Goal: Transaction & Acquisition: Purchase product/service

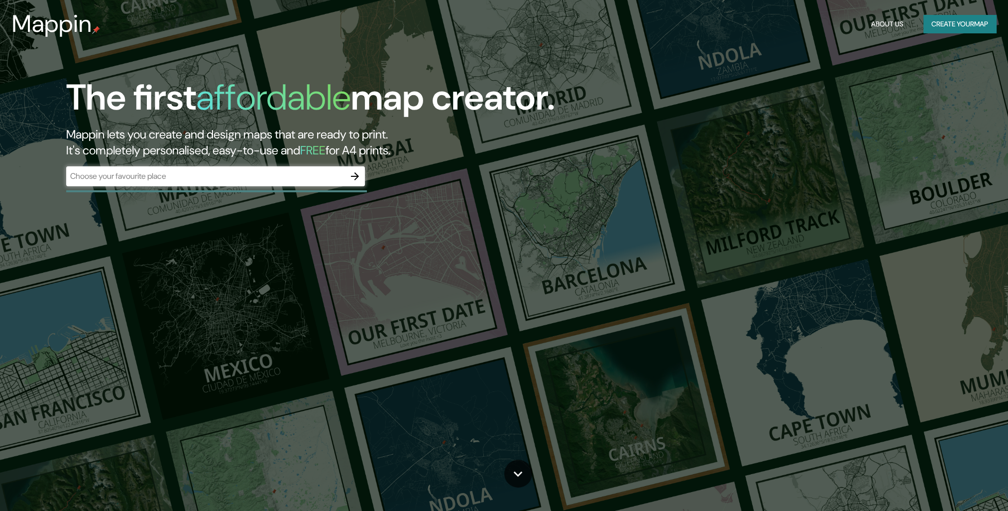
click at [196, 185] on div "​" at bounding box center [215, 176] width 299 height 20
click at [188, 183] on div "​" at bounding box center [215, 176] width 299 height 20
type input "s"
type input "[GEOGRAPHIC_DATA]"
click at [356, 176] on icon "button" at bounding box center [355, 176] width 8 height 8
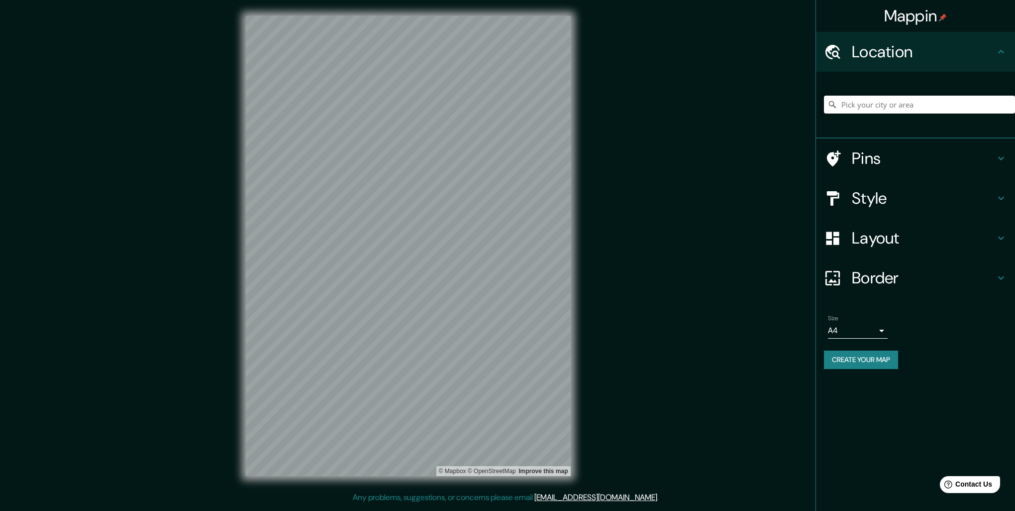
click at [866, 104] on input "Pick your city or area" at bounding box center [919, 105] width 191 height 18
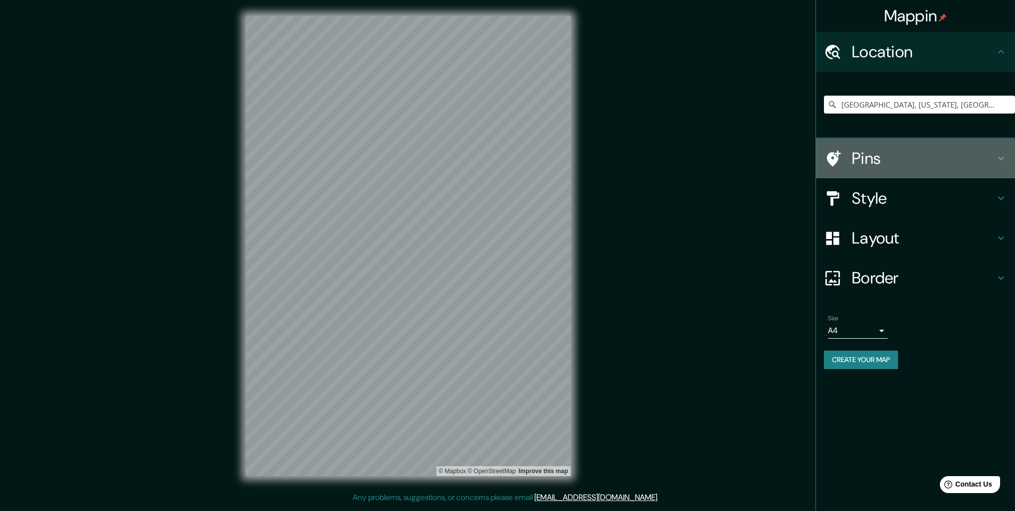
click at [864, 158] on h4 "Pins" at bounding box center [923, 158] width 143 height 20
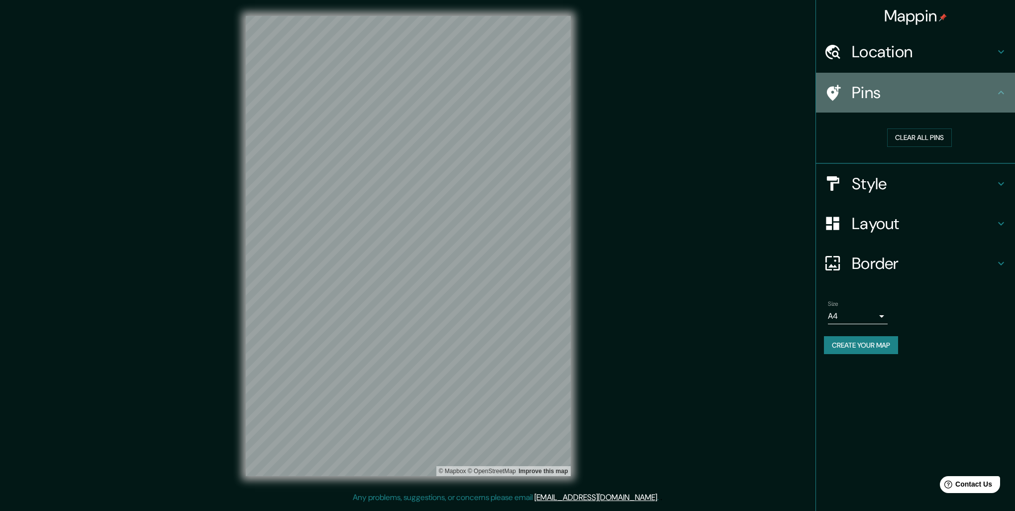
click at [854, 95] on h4 "Pins" at bounding box center [923, 93] width 143 height 20
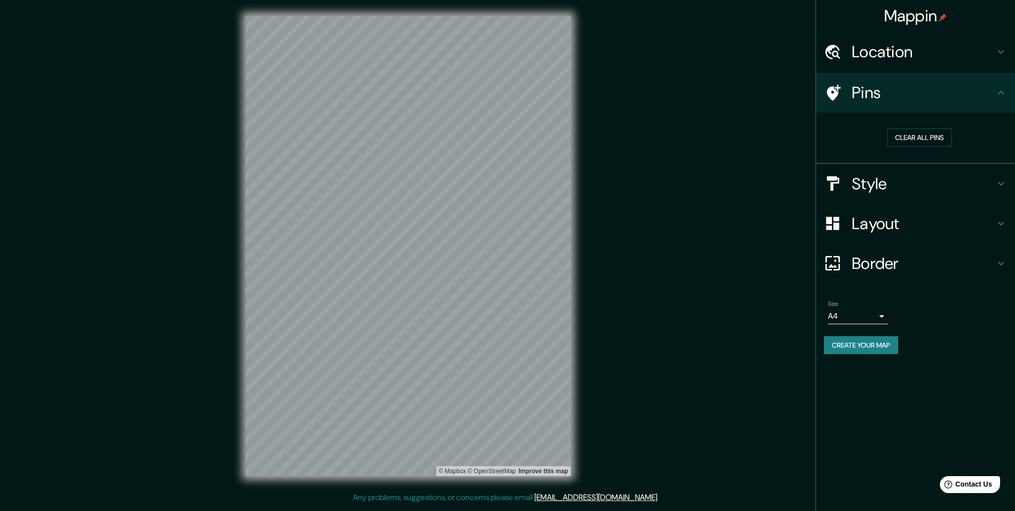
click at [379, 265] on div "Mappin Location [GEOGRAPHIC_DATA], [US_STATE], [GEOGRAPHIC_DATA] Pins Clear all…" at bounding box center [507, 253] width 1015 height 507
click at [431, 271] on div at bounding box center [431, 267] width 8 height 8
click at [917, 142] on button "Clear all pins" at bounding box center [919, 137] width 65 height 18
click at [891, 51] on h4 "Location" at bounding box center [923, 52] width 143 height 20
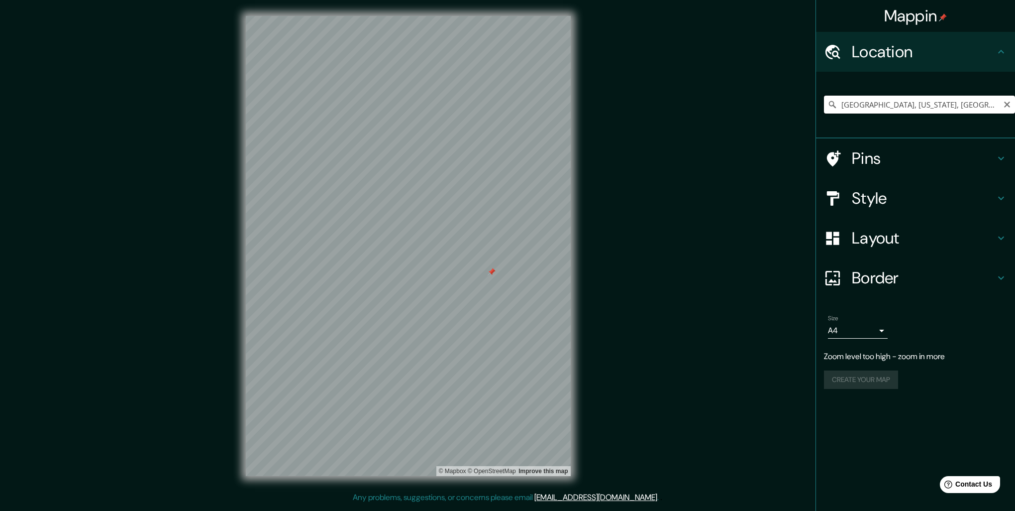
click at [863, 112] on input "[GEOGRAPHIC_DATA], [US_STATE], [GEOGRAPHIC_DATA]" at bounding box center [919, 105] width 191 height 18
click at [863, 159] on h4 "Pins" at bounding box center [923, 158] width 143 height 20
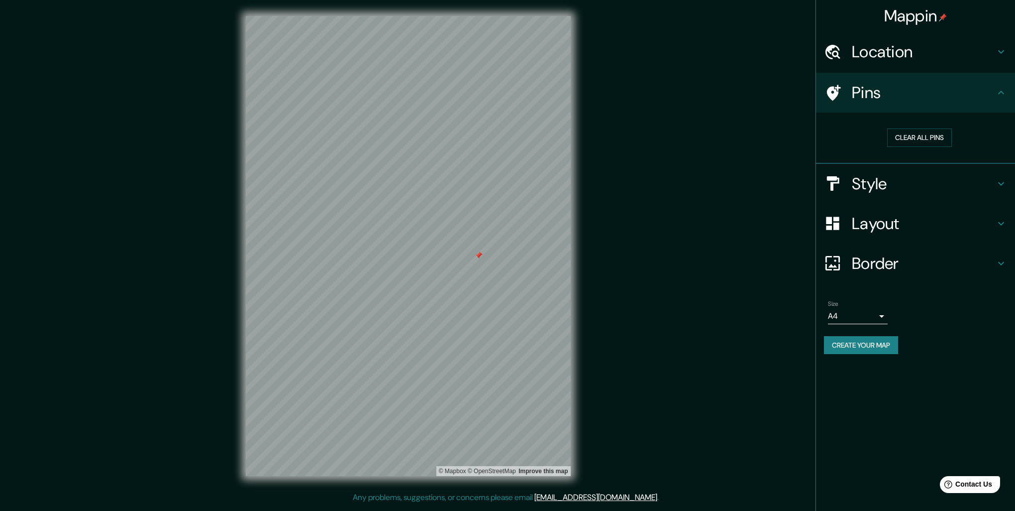
click at [867, 58] on h4 "Location" at bounding box center [923, 52] width 143 height 20
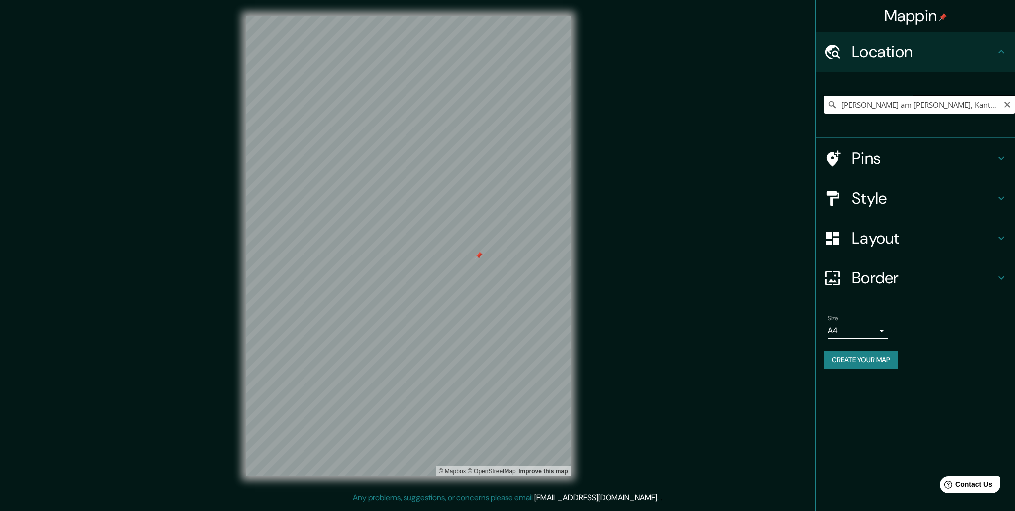
click at [861, 105] on input "[PERSON_NAME] am [PERSON_NAME], Kanton [GEOGRAPHIC_DATA], [GEOGRAPHIC_DATA]" at bounding box center [919, 105] width 191 height 18
click at [893, 104] on input "[GEOGRAPHIC_DATA], [GEOGRAPHIC_DATA], [GEOGRAPHIC_DATA]" at bounding box center [919, 105] width 191 height 18
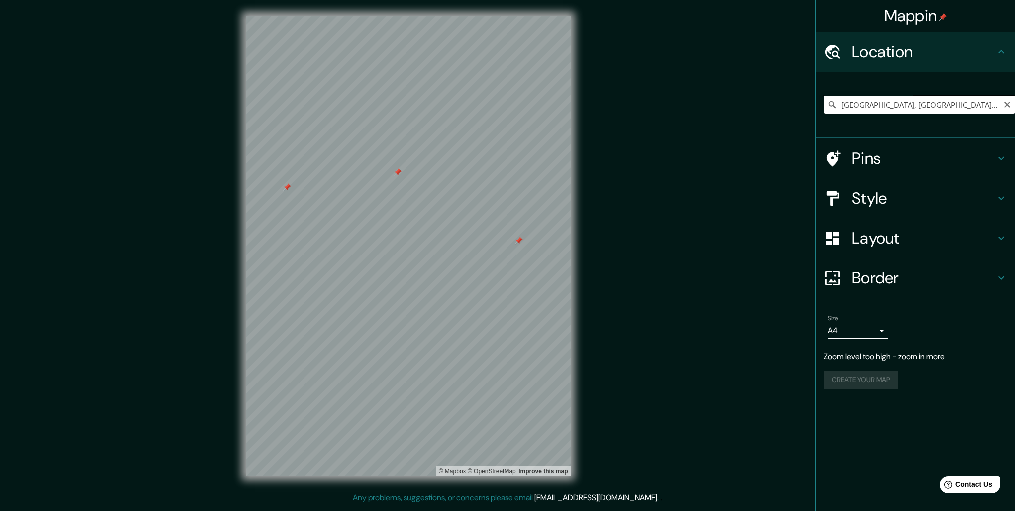
click at [893, 104] on input "[GEOGRAPHIC_DATA], [GEOGRAPHIC_DATA], [GEOGRAPHIC_DATA]" at bounding box center [919, 105] width 191 height 18
click at [892, 108] on input "[GEOGRAPHIC_DATA], [GEOGRAPHIC_DATA], [GEOGRAPHIC_DATA], [GEOGRAPHIC_DATA]" at bounding box center [919, 105] width 191 height 18
drag, startPoint x: 460, startPoint y: 274, endPoint x: 895, endPoint y: 413, distance: 456.7
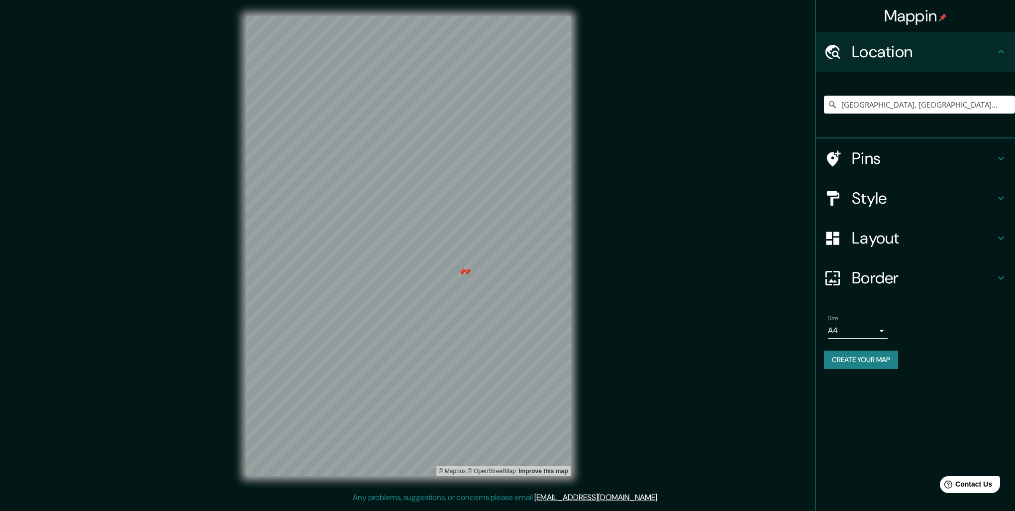
click at [895, 413] on div "Mappin Location [GEOGRAPHIC_DATA], [GEOGRAPHIC_DATA], [GEOGRAPHIC_DATA], [GEOGR…" at bounding box center [916, 255] width 200 height 511
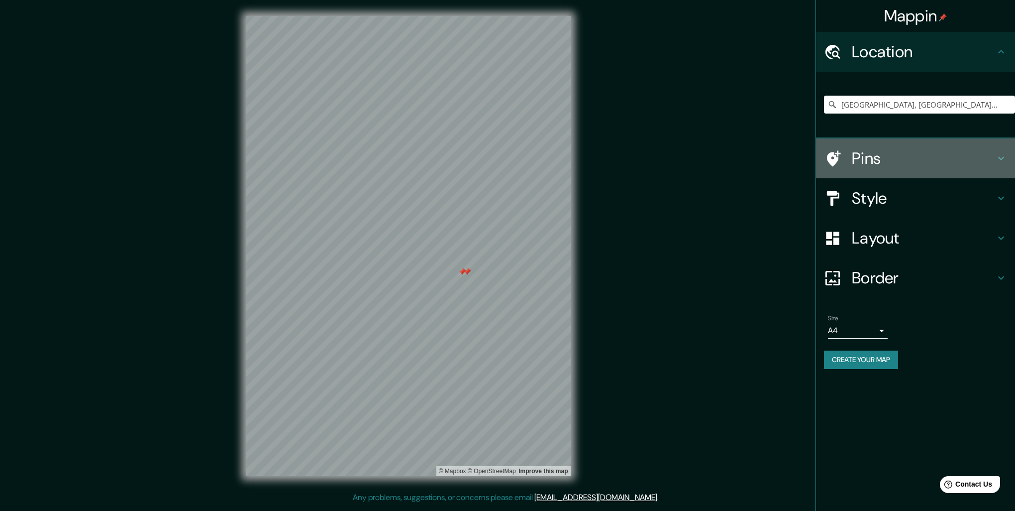
click at [944, 155] on h4 "Pins" at bounding box center [923, 158] width 143 height 20
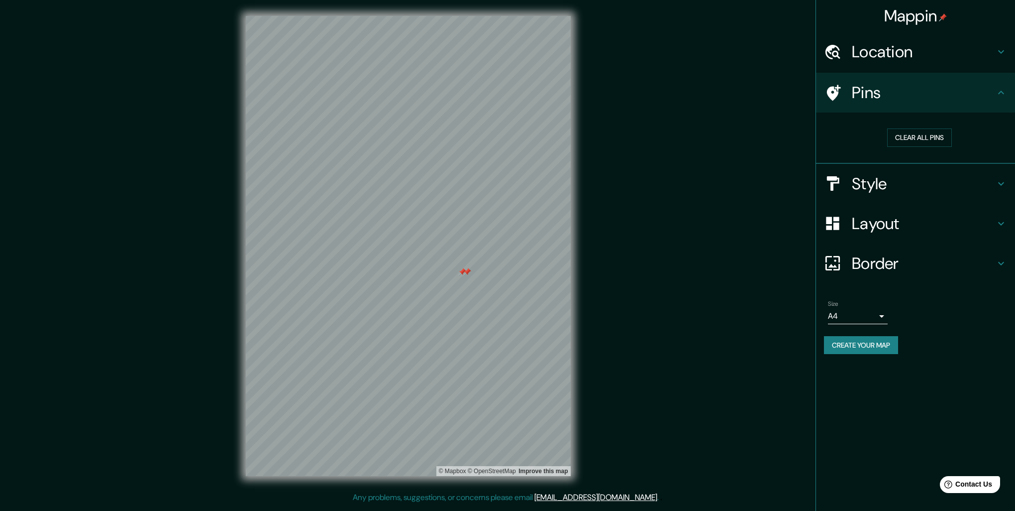
click at [462, 273] on div at bounding box center [462, 272] width 8 height 8
click at [471, 16] on div at bounding box center [408, 16] width 325 height 0
click at [474, 280] on div at bounding box center [476, 278] width 8 height 8
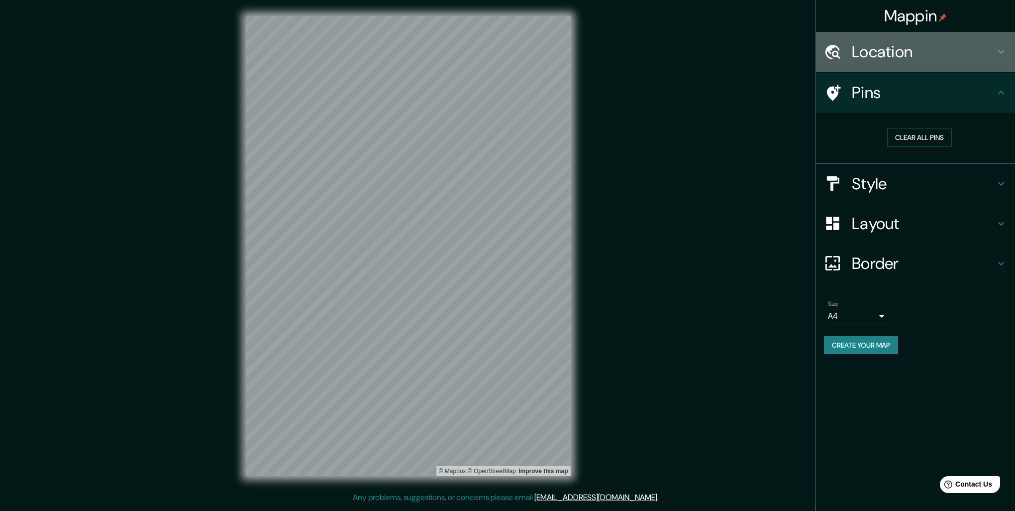
click at [892, 61] on h4 "Location" at bounding box center [923, 52] width 143 height 20
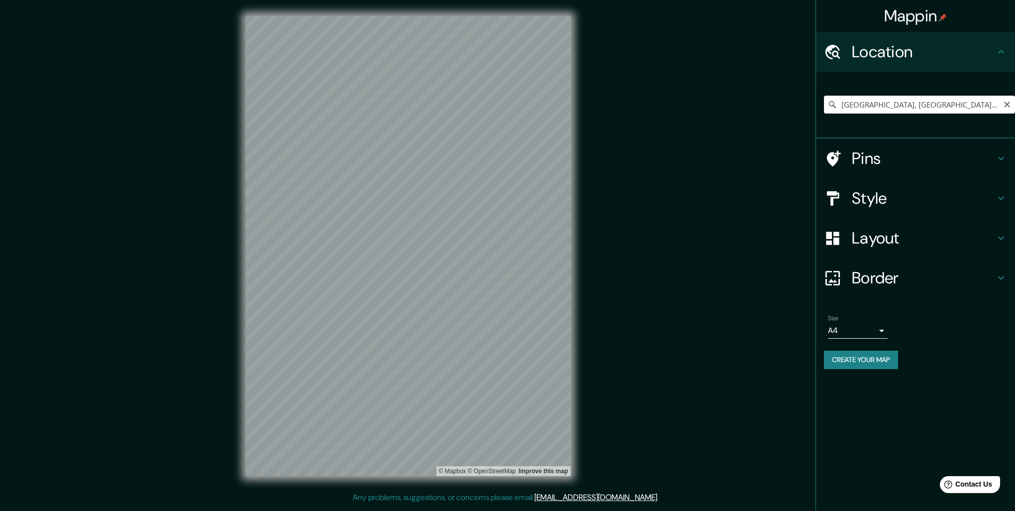
click at [876, 104] on input "[GEOGRAPHIC_DATA], [GEOGRAPHIC_DATA], [GEOGRAPHIC_DATA], [GEOGRAPHIC_DATA]" at bounding box center [919, 105] width 191 height 18
drag, startPoint x: 889, startPoint y: 106, endPoint x: 1048, endPoint y: 112, distance: 159.4
click at [1015, 112] on html "Mappin Location [GEOGRAPHIC_DATA], [GEOGRAPHIC_DATA], [GEOGRAPHIC_DATA], [GEOGR…" at bounding box center [507, 255] width 1015 height 511
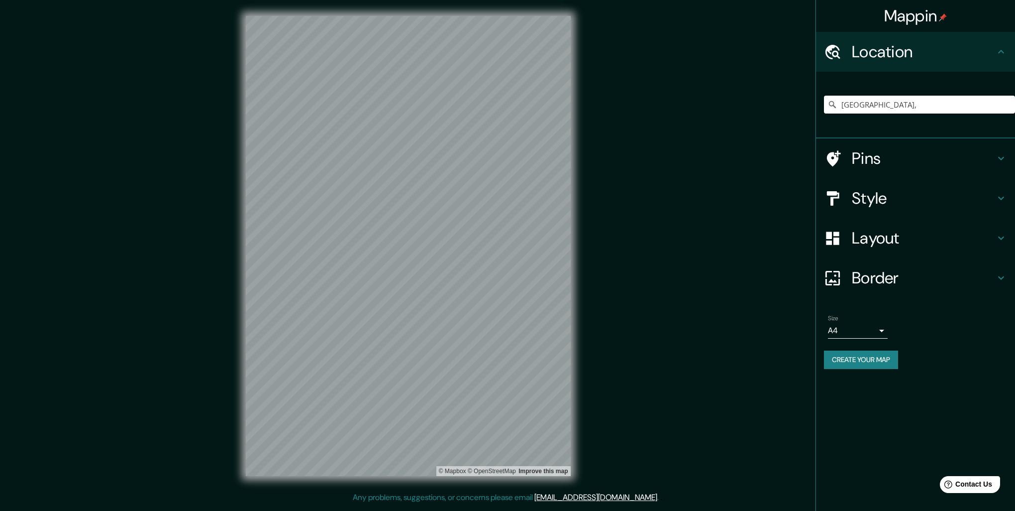
scroll to position [0, 0]
click at [906, 105] on input "[GEOGRAPHIC_DATA], [US_STATE], [GEOGRAPHIC_DATA]" at bounding box center [919, 105] width 191 height 18
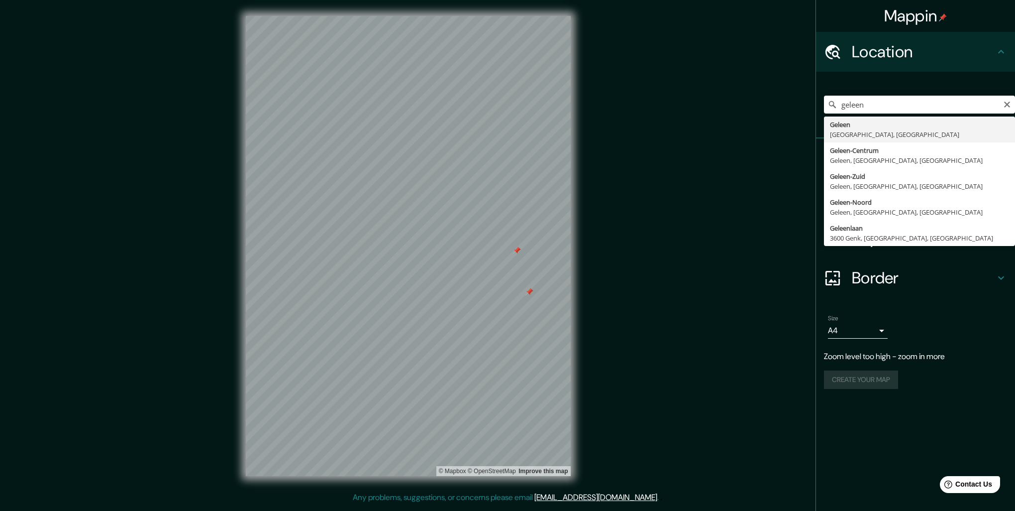
type input "Geleen, [GEOGRAPHIC_DATA], [GEOGRAPHIC_DATA]"
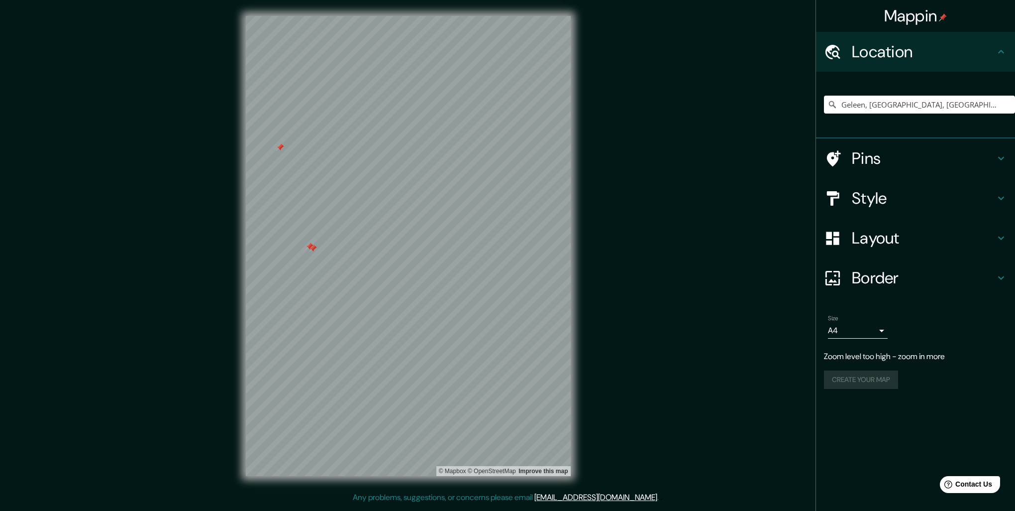
click at [311, 251] on div at bounding box center [313, 248] width 8 height 8
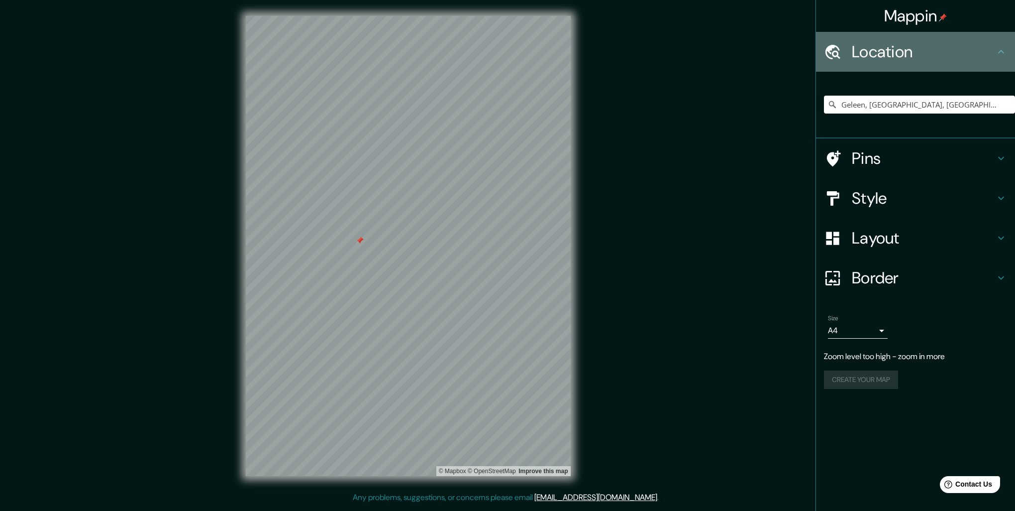
click at [999, 46] on icon at bounding box center [1001, 52] width 12 height 12
click at [998, 51] on icon at bounding box center [1001, 52] width 12 height 12
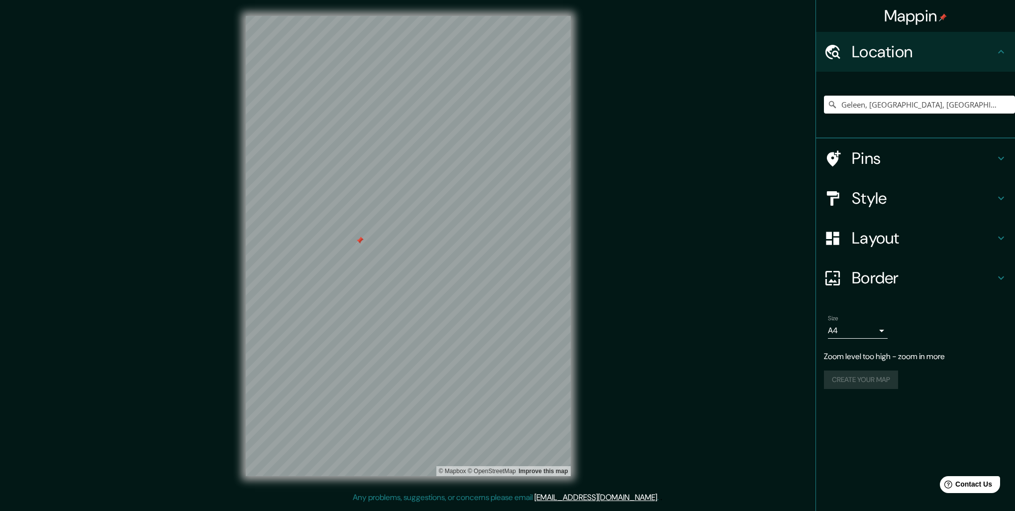
click at [998, 51] on icon at bounding box center [1001, 52] width 12 height 12
click at [134, 274] on div "Mappin Location [GEOGRAPHIC_DATA], [GEOGRAPHIC_DATA], [GEOGRAPHIC_DATA] Pins St…" at bounding box center [507, 253] width 1015 height 507
click at [601, 319] on div "Mappin Location [GEOGRAPHIC_DATA], [GEOGRAPHIC_DATA], [GEOGRAPHIC_DATA] Pins St…" at bounding box center [507, 253] width 1015 height 507
